Goal: Task Accomplishment & Management: Use online tool/utility

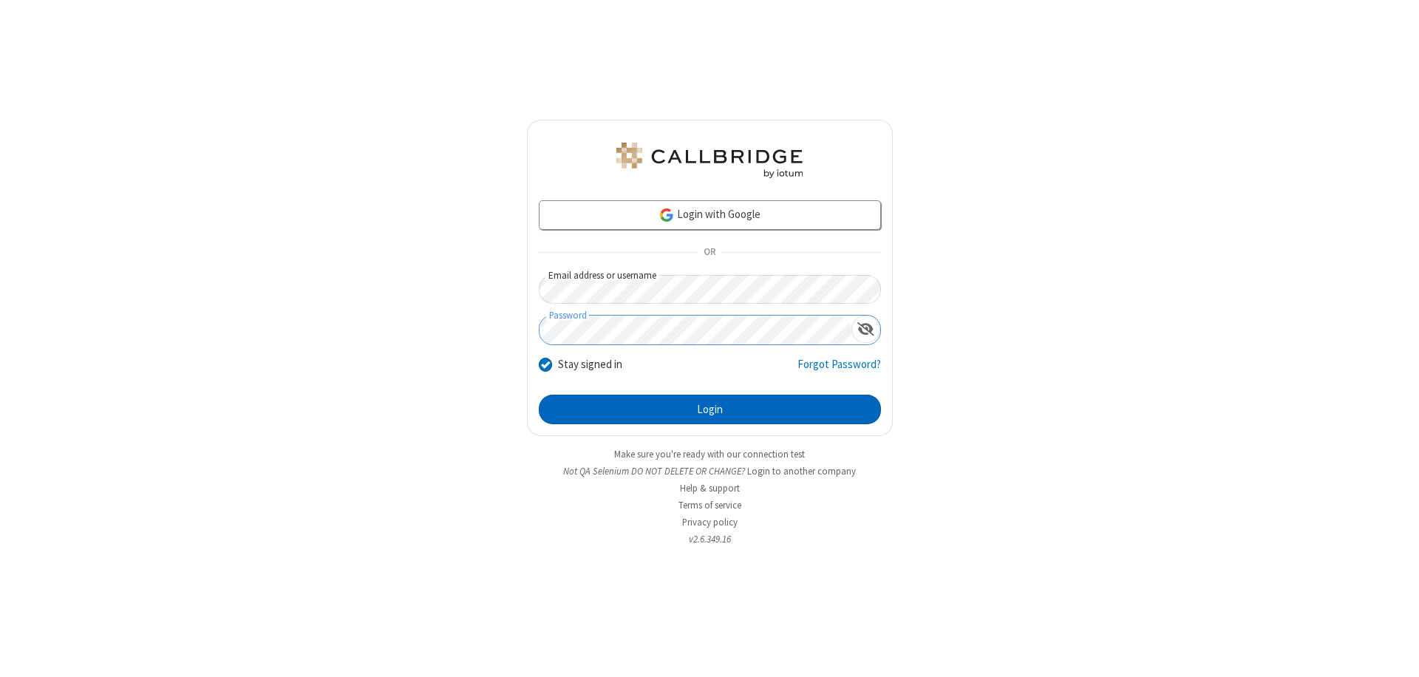
click at [709, 409] on button "Login" at bounding box center [710, 410] width 342 height 30
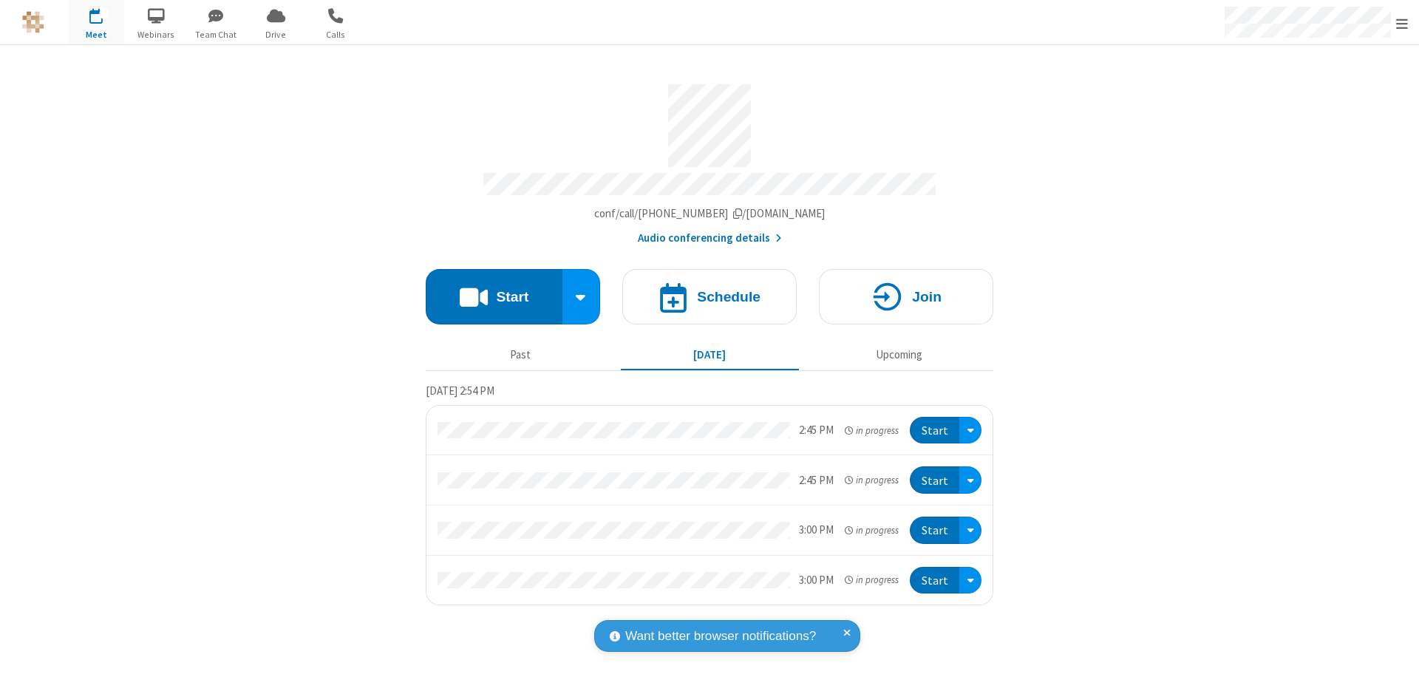
click at [494, 290] on button "Start" at bounding box center [494, 296] width 137 height 55
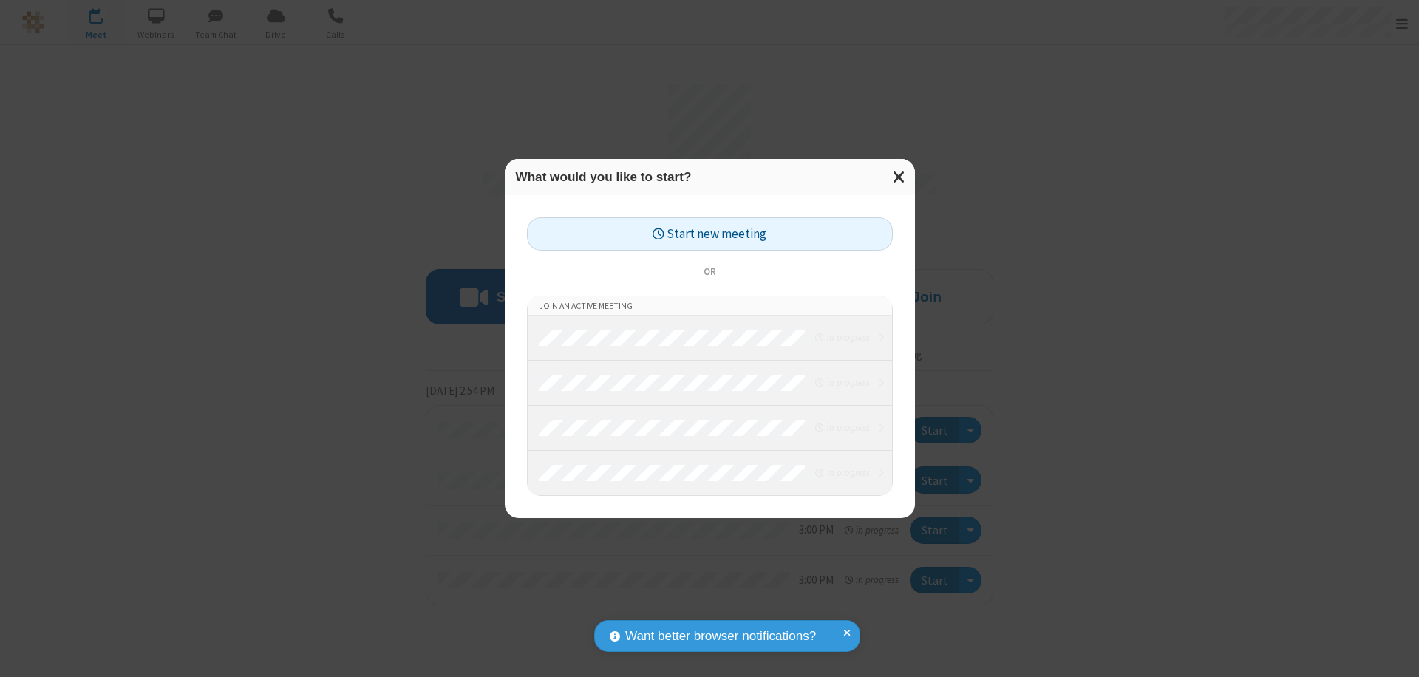
click at [709, 233] on button "Start new meeting" at bounding box center [710, 233] width 366 height 33
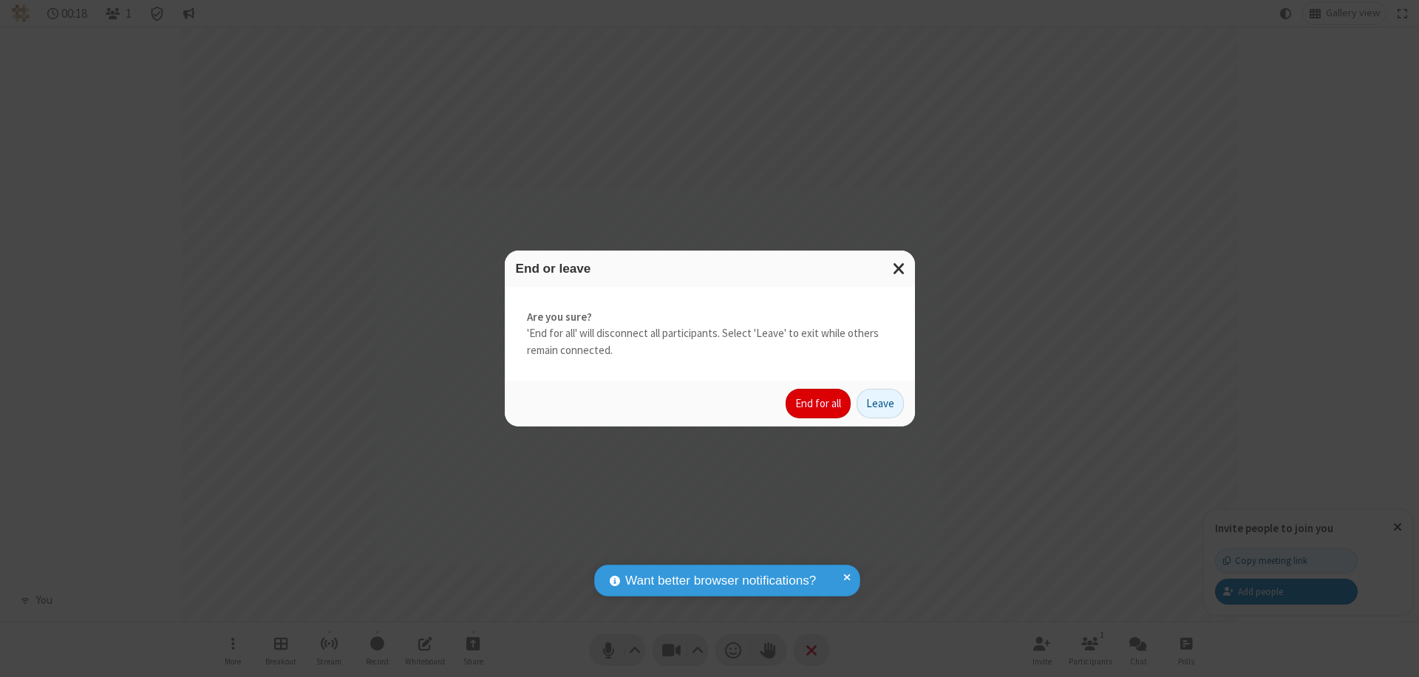
click at [819, 403] on button "End for all" at bounding box center [817, 404] width 65 height 30
